Goal: Navigation & Orientation: Go to known website

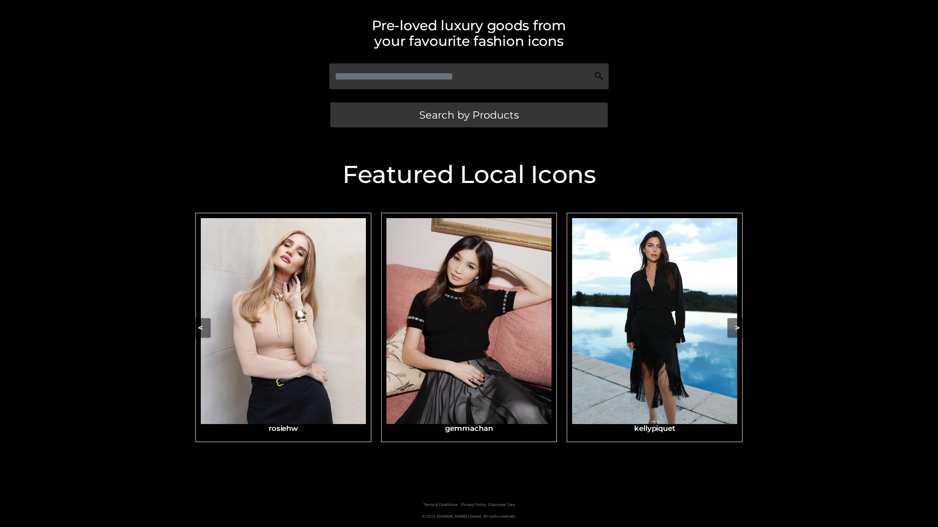
scroll to position [208, 0]
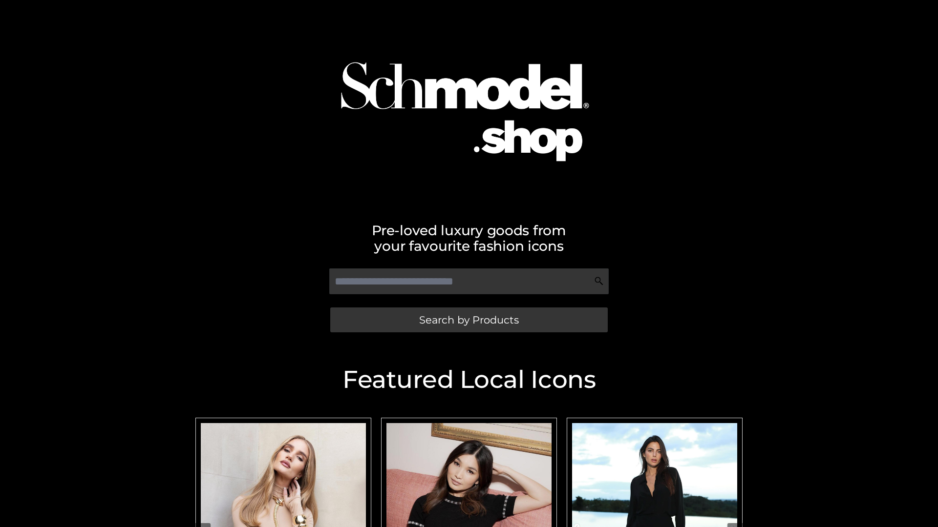
scroll to position [21, 0]
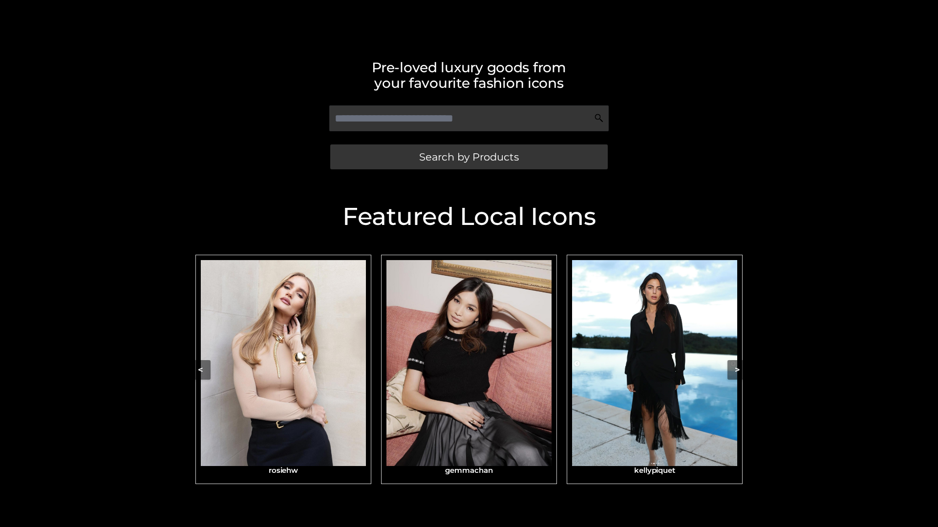
scroll to position [208, 0]
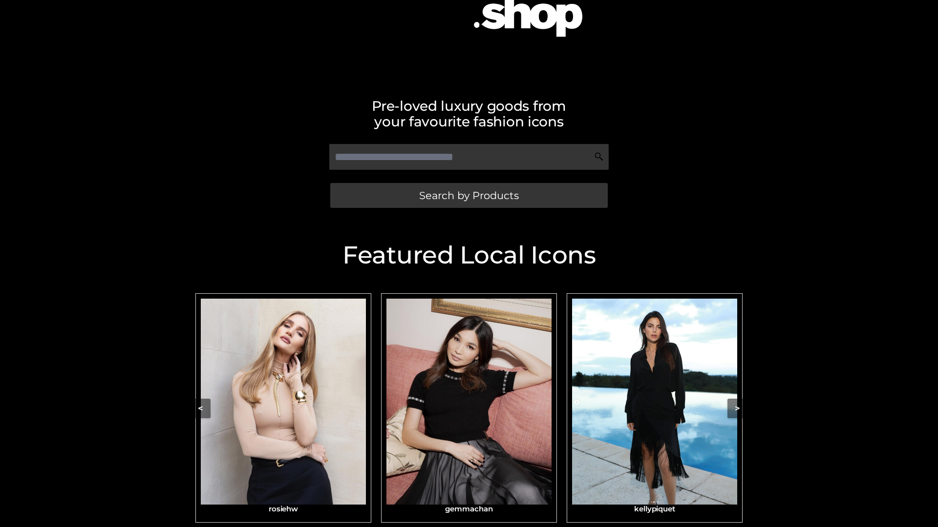
scroll to position [130, 0]
